Goal: Task Accomplishment & Management: Use online tool/utility

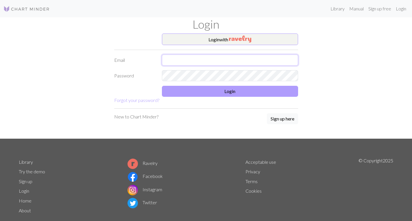
type input "[EMAIL_ADDRESS][DOMAIN_NAME]"
click at [258, 92] on button "Login" at bounding box center [230, 91] width 136 height 11
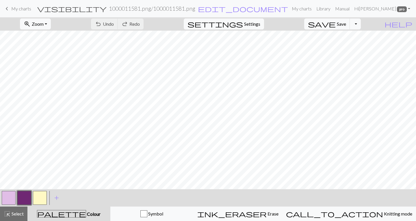
click at [27, 9] on span "My charts" at bounding box center [21, 8] width 20 height 5
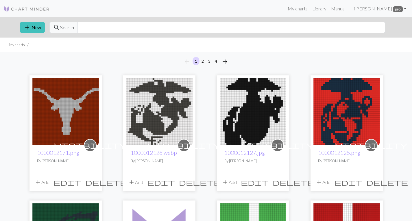
click at [54, 102] on img at bounding box center [65, 111] width 66 height 66
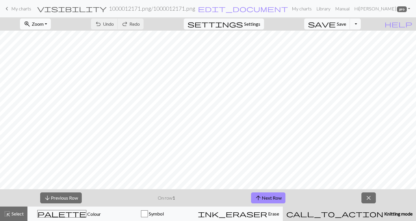
click at [44, 23] on span "Zoom" at bounding box center [38, 23] width 12 height 5
click at [43, 39] on button "Fit all" at bounding box center [43, 36] width 46 height 9
click at [264, 24] on button "settings Settings" at bounding box center [224, 23] width 80 height 11
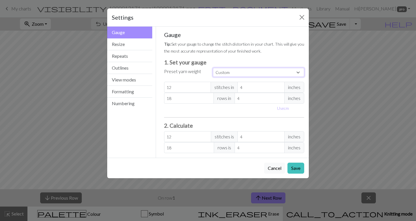
click at [256, 71] on select "Custom Square Lace Light Fingering Fingering Sport Double knit Worsted Aran Bul…" at bounding box center [258, 72] width 91 height 9
select select "bulky"
click at [213, 68] on select "Custom Square Lace Light Fingering Fingering Sport Double knit Worsted Aran Bul…" at bounding box center [258, 72] width 91 height 9
type input "14"
type input "19"
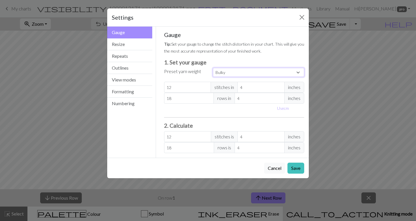
type input "14"
type input "19"
click at [126, 46] on button "Resize" at bounding box center [129, 44] width 45 height 12
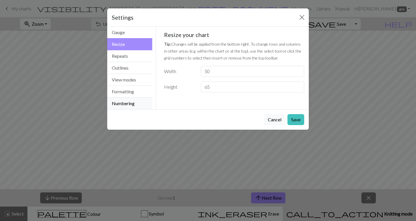
click at [130, 105] on button "Numbering" at bounding box center [129, 104] width 45 height 12
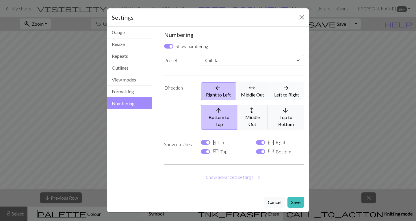
click at [289, 88] on span "arrow_forward" at bounding box center [286, 88] width 7 height 8
select select
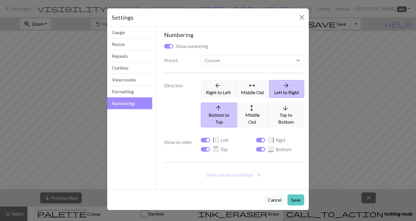
click at [299, 196] on button "Save" at bounding box center [296, 200] width 17 height 11
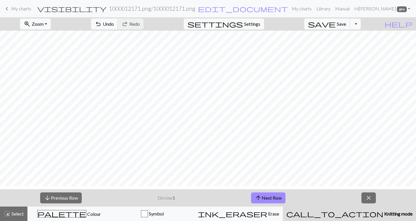
scroll to position [9, 0]
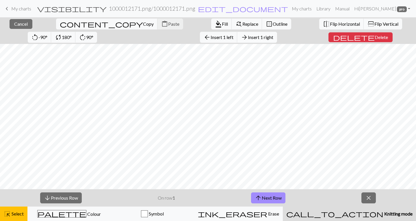
click at [248, 38] on span "Insert 1 right" at bounding box center [260, 36] width 25 height 5
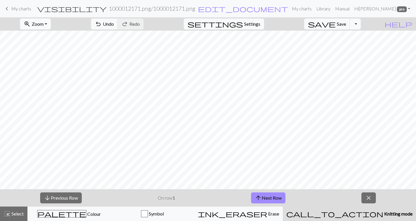
click at [44, 24] on span "Zoom" at bounding box center [38, 23] width 12 height 5
click at [45, 76] on button "100%" at bounding box center [43, 78] width 46 height 9
click at [44, 24] on span "Zoom" at bounding box center [38, 23] width 12 height 5
click at [44, 36] on button "Fit all" at bounding box center [43, 36] width 46 height 9
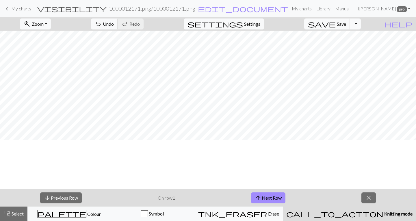
scroll to position [0, 0]
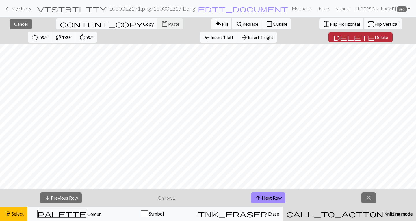
drag, startPoint x: 415, startPoint y: 119, endPoint x: 330, endPoint y: 40, distance: 116.2
click at [375, 40] on span "Delete" at bounding box center [381, 36] width 13 height 5
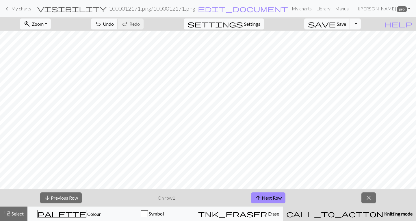
scroll to position [27, 0]
click at [369, 201] on span "close" at bounding box center [368, 198] width 7 height 8
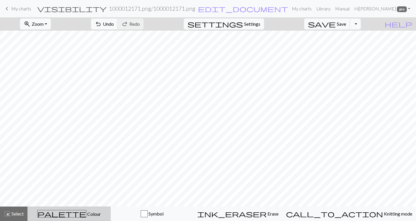
click at [86, 212] on span "Colour" at bounding box center [93, 213] width 14 height 5
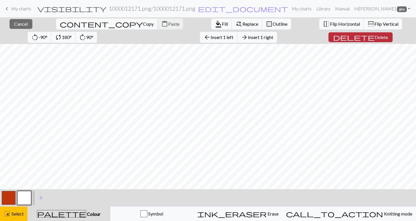
click at [375, 37] on span "Delete" at bounding box center [381, 36] width 13 height 5
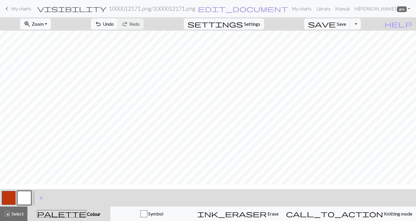
scroll to position [0, 0]
click at [350, 27] on button "save Save Save" at bounding box center [327, 23] width 46 height 11
click at [6, 198] on button "button" at bounding box center [9, 198] width 14 height 14
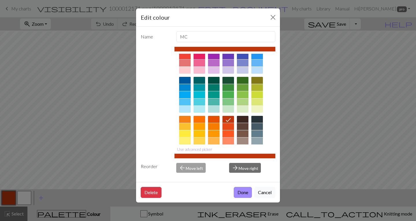
scroll to position [21, 0]
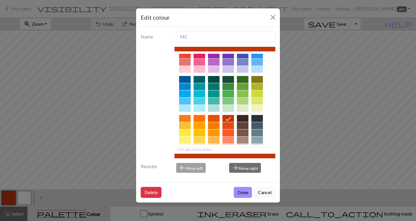
click at [226, 126] on div at bounding box center [229, 125] width 12 height 7
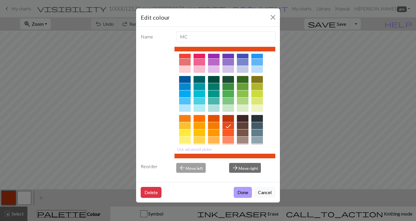
click at [241, 192] on button "Done" at bounding box center [243, 192] width 18 height 11
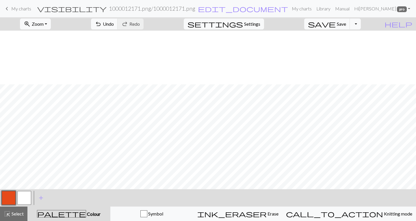
scroll to position [54, 0]
click at [8, 193] on button "button" at bounding box center [9, 198] width 14 height 14
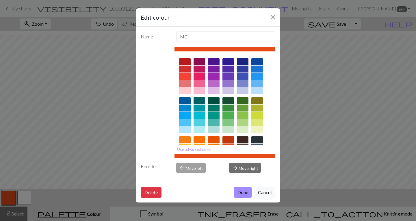
click at [230, 140] on div at bounding box center [229, 139] width 12 height 7
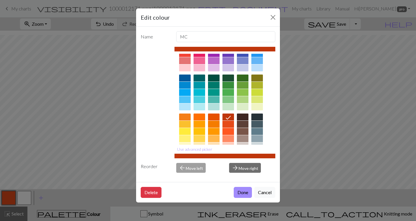
scroll to position [32, 0]
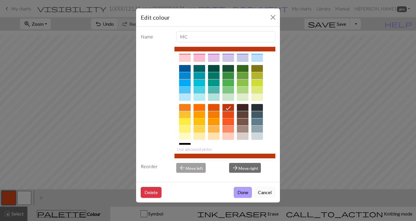
click at [244, 192] on button "Done" at bounding box center [243, 192] width 18 height 11
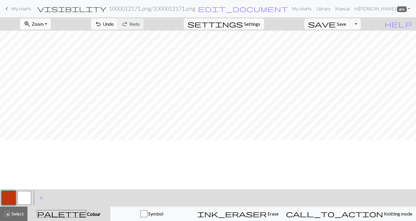
scroll to position [0, 0]
click at [346, 24] on span "Save" at bounding box center [341, 23] width 9 height 5
click at [361, 25] on button "Toggle Dropdown" at bounding box center [355, 23] width 11 height 11
click at [352, 46] on button "save_alt Download" at bounding box center [312, 45] width 95 height 9
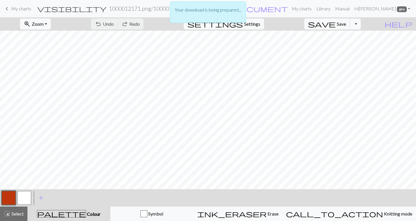
click at [258, 26] on div "Your download is being prepared..." at bounding box center [208, 13] width 416 height 27
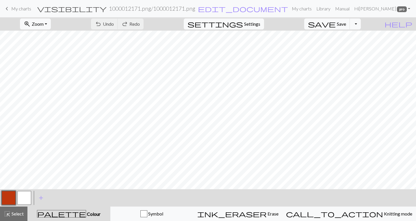
click at [258, 26] on span "Settings" at bounding box center [252, 24] width 16 height 7
select select "bulky"
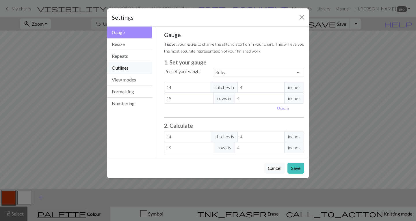
click at [139, 68] on button "Outlines" at bounding box center [129, 68] width 45 height 12
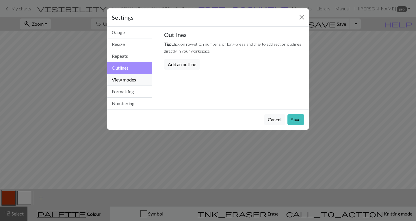
click at [133, 81] on button "View modes" at bounding box center [129, 80] width 45 height 12
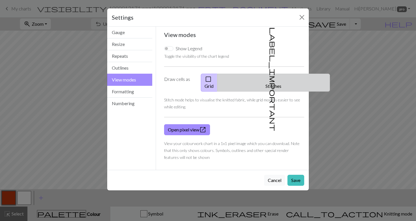
click at [283, 76] on button "label_important Stitches" at bounding box center [273, 83] width 113 height 18
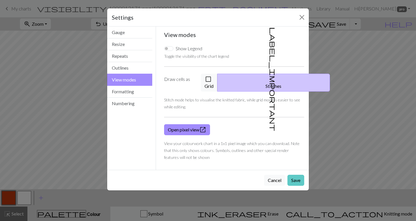
click at [298, 175] on button "Save" at bounding box center [296, 180] width 17 height 11
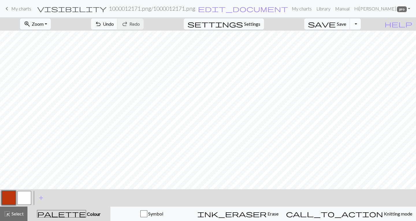
click at [361, 26] on button "Toggle Dropdown" at bounding box center [355, 23] width 11 height 11
click at [355, 48] on button "save_alt Download" at bounding box center [312, 45] width 95 height 9
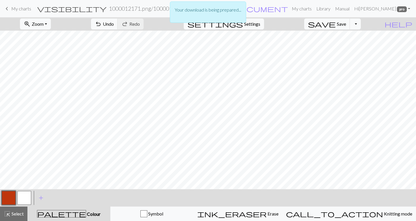
click at [260, 26] on div "Your download is being prepared..." at bounding box center [208, 13] width 416 height 27
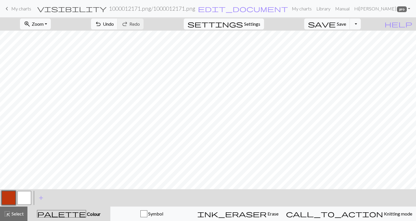
click at [256, 26] on span "Settings" at bounding box center [252, 24] width 16 height 7
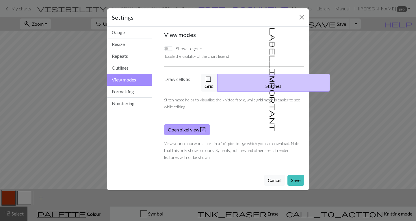
click at [180, 124] on link "Open pixel view open_in_new" at bounding box center [187, 129] width 46 height 11
click at [218, 80] on button "check_box_outline_blank Grid" at bounding box center [209, 83] width 17 height 18
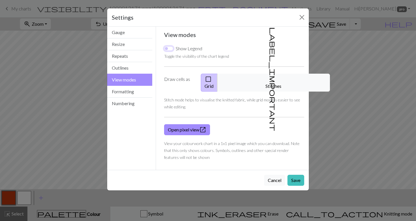
click at [168, 48] on input "Show Legend" at bounding box center [168, 48] width 9 height 5
click at [168, 49] on input "Show Legend" at bounding box center [168, 48] width 9 height 5
checkbox input "false"
click at [301, 20] on button "Close" at bounding box center [301, 17] width 9 height 9
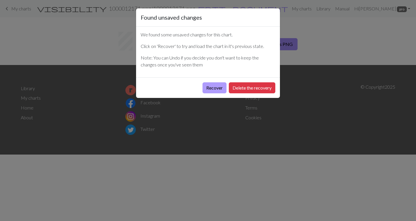
click at [219, 88] on button "Recover" at bounding box center [215, 87] width 24 height 11
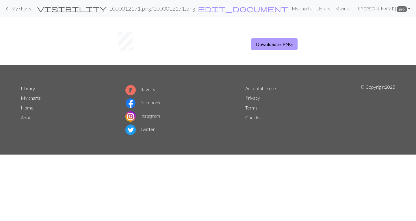
click at [257, 44] on button "Download as PNG" at bounding box center [274, 44] width 47 height 12
